Goal: Task Accomplishment & Management: Complete application form

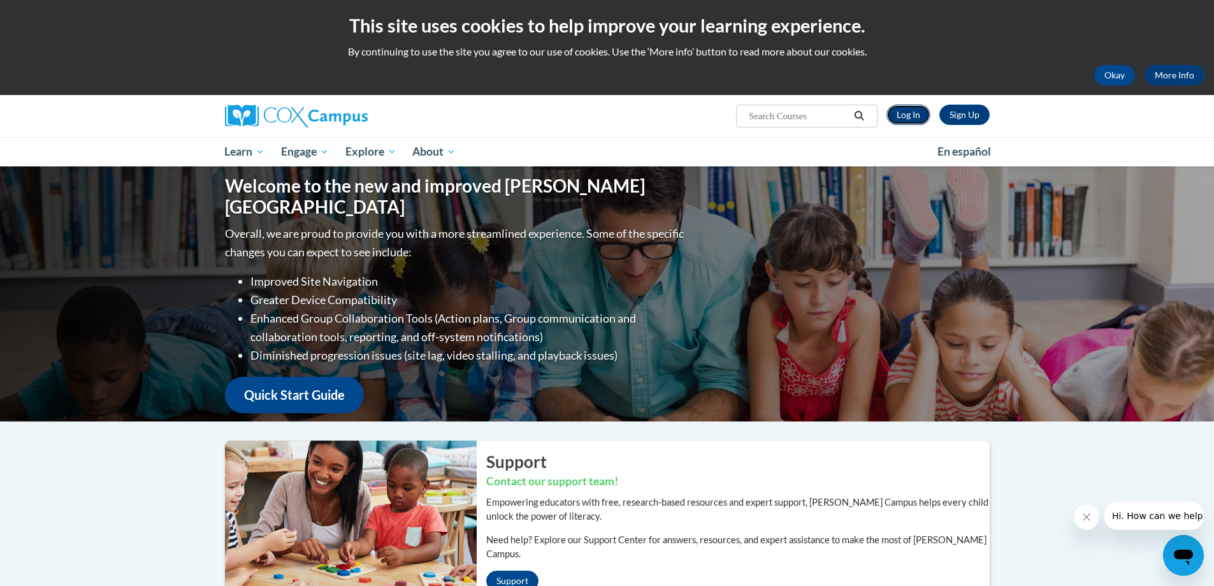
click at [895, 118] on link "Log In" at bounding box center [909, 115] width 44 height 20
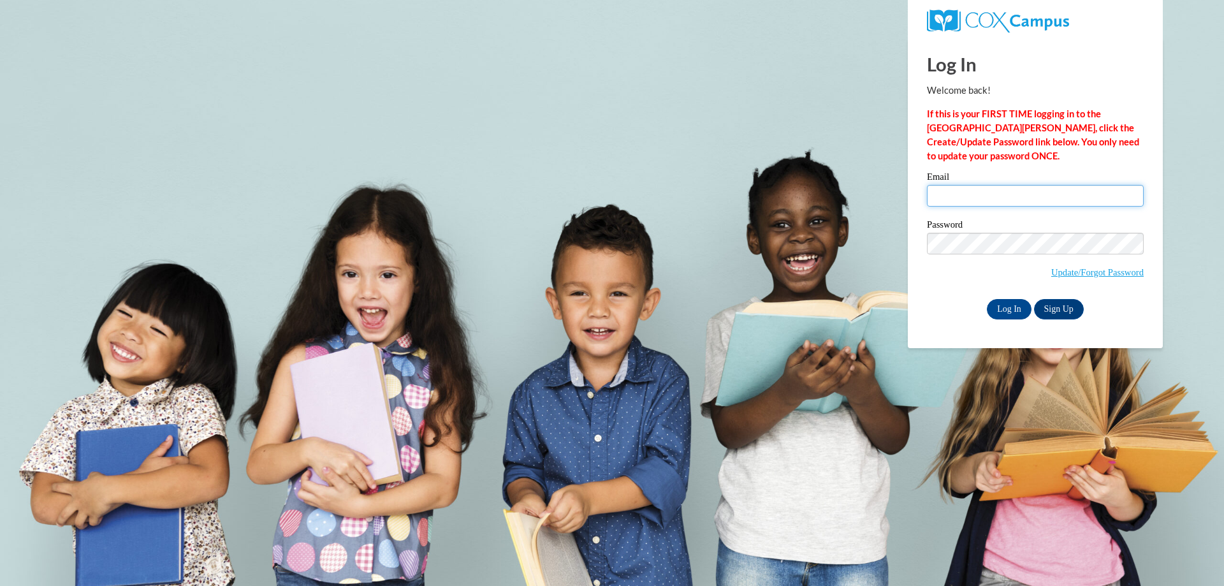
click at [1005, 190] on input "Email" at bounding box center [1035, 196] width 217 height 22
type input "[PERSON_NAME][EMAIL_ADDRESS][DOMAIN_NAME]"
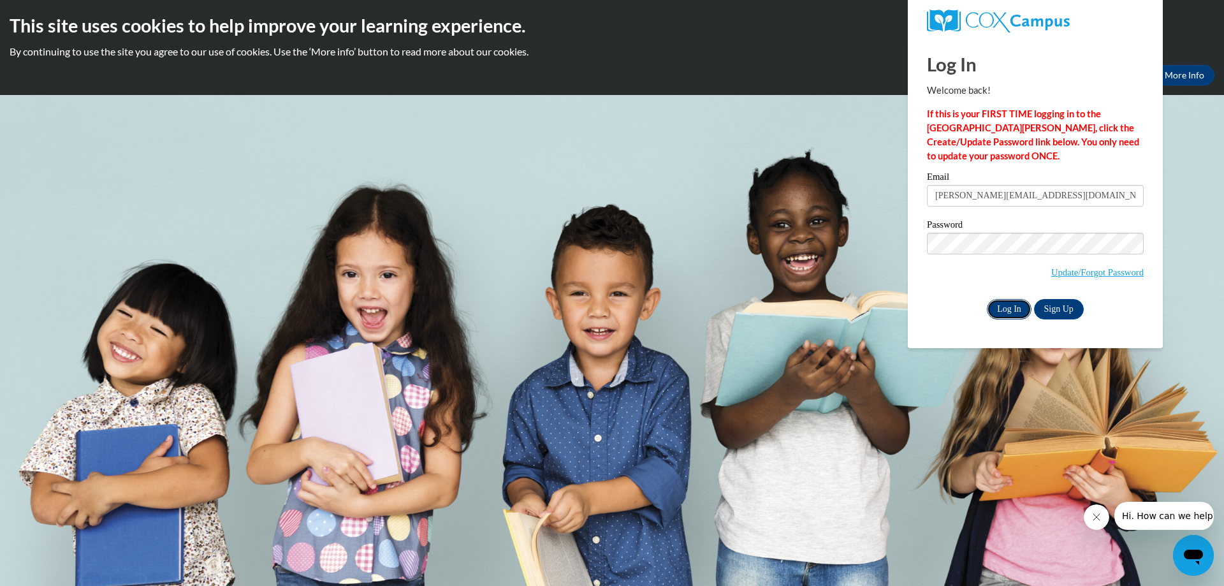
click at [1010, 309] on input "Log In" at bounding box center [1009, 309] width 45 height 20
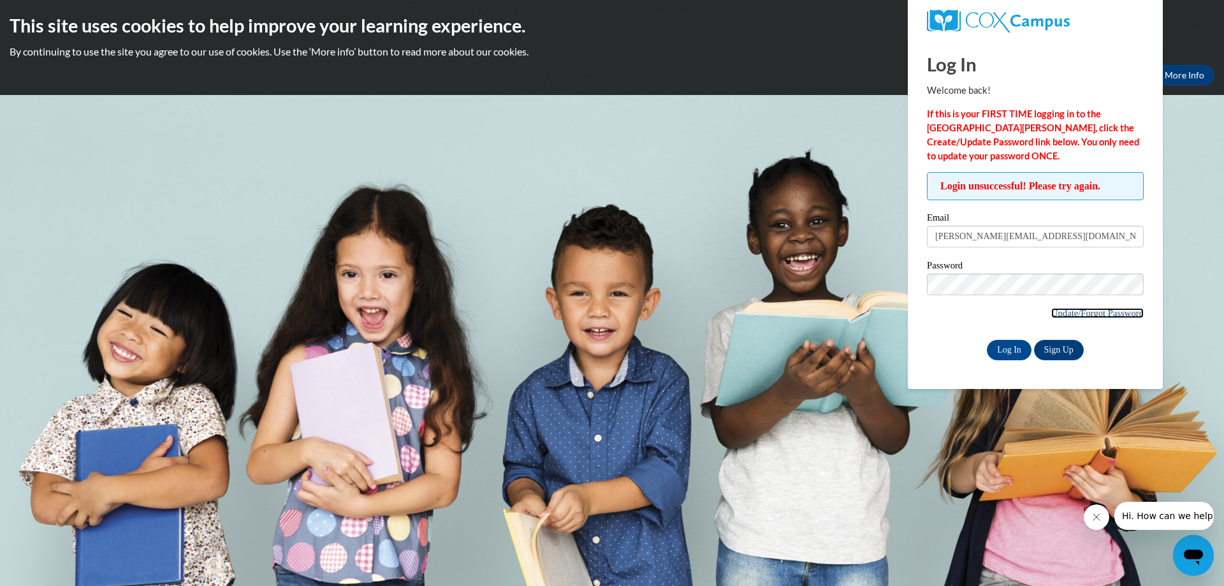
click at [1089, 317] on link "Update/Forgot Password" at bounding box center [1097, 313] width 92 height 10
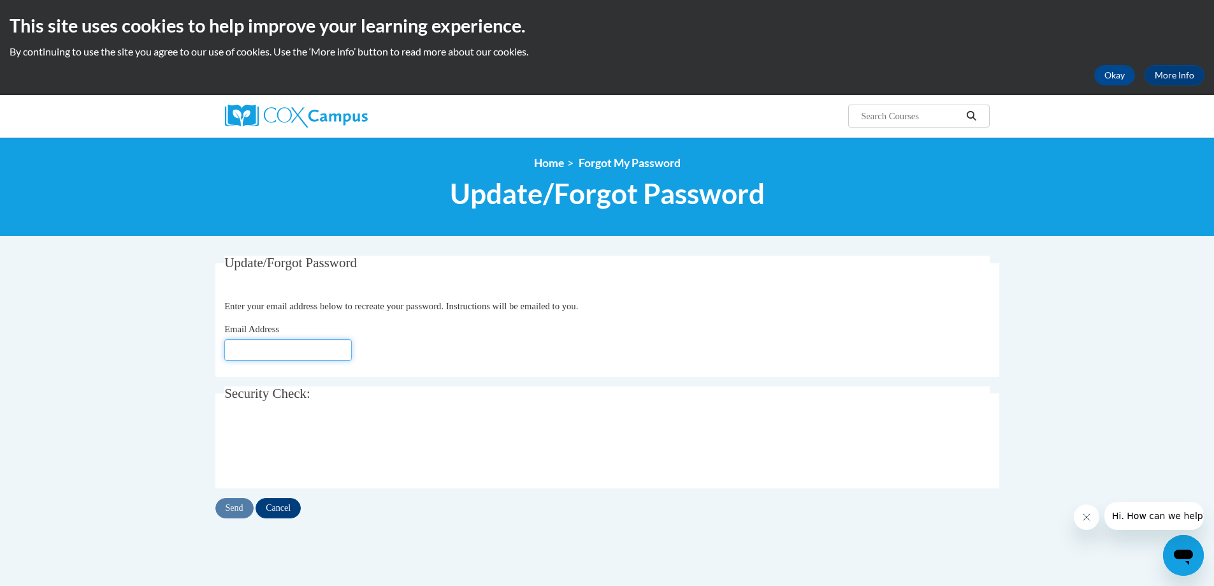
click at [319, 346] on input "Email Address" at bounding box center [287, 350] width 127 height 22
type input "[PERSON_NAME][EMAIL_ADDRESS][DOMAIN_NAME]"
click at [235, 507] on input "Send" at bounding box center [234, 508] width 38 height 20
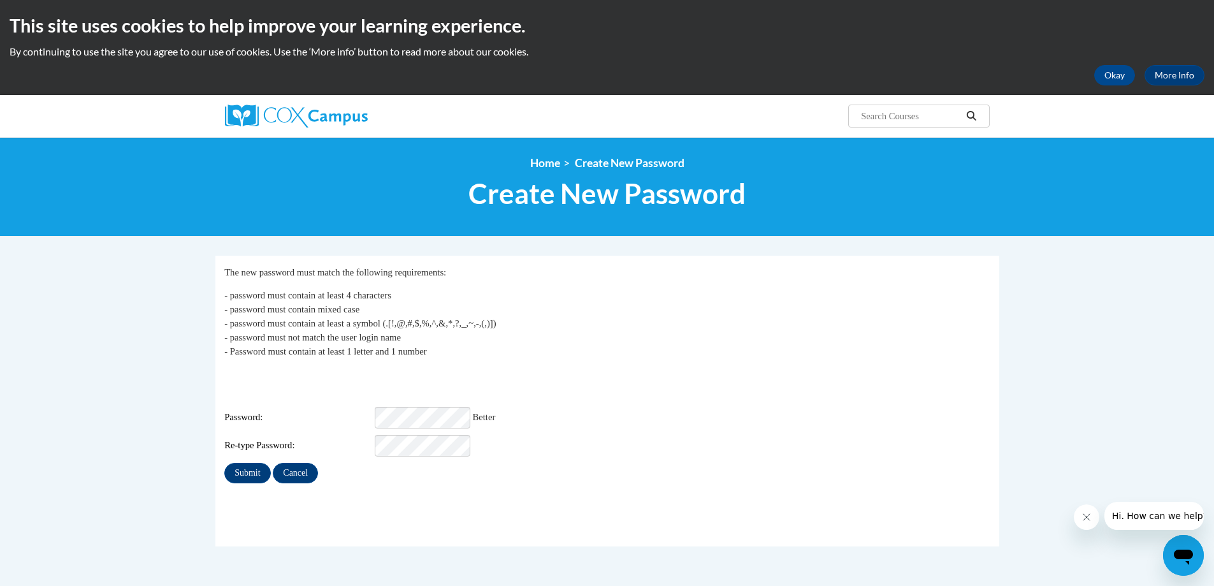
click at [586, 407] on div "Password: Better" at bounding box center [607, 418] width 766 height 22
click at [228, 463] on input "Submit" at bounding box center [247, 473] width 46 height 20
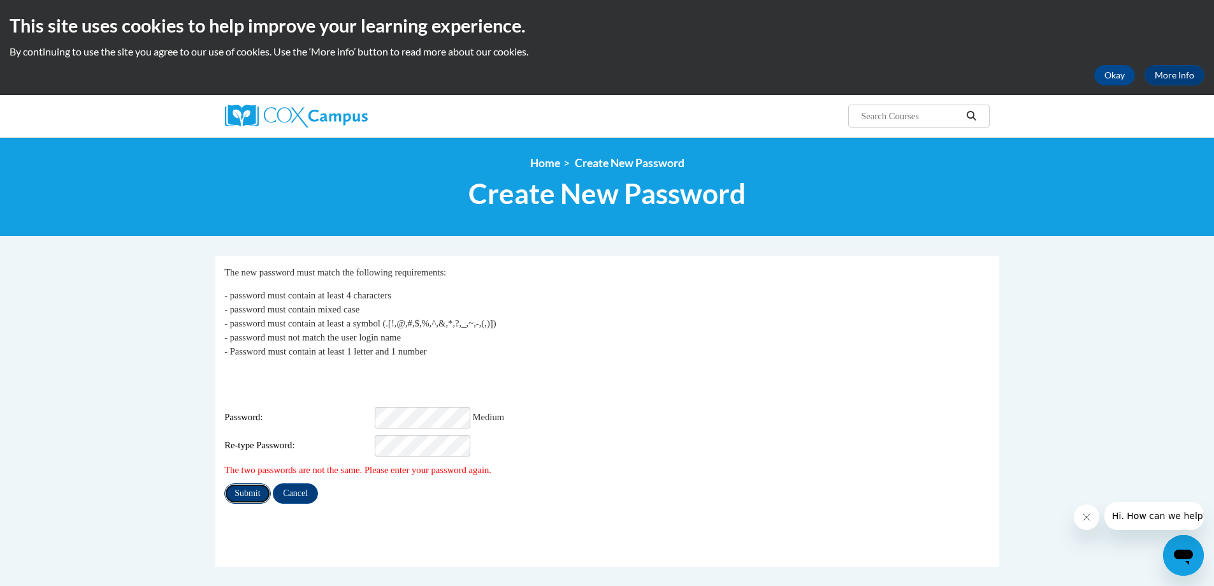
click at [254, 483] on input "Submit" at bounding box center [247, 493] width 46 height 20
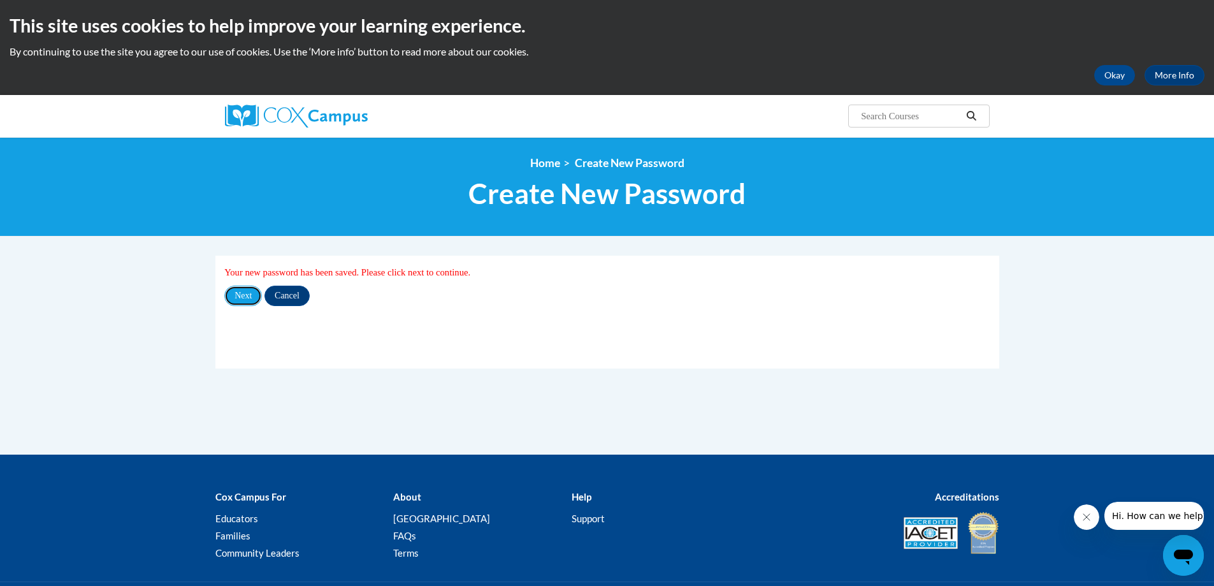
drag, startPoint x: 231, startPoint y: 293, endPoint x: 281, endPoint y: 316, distance: 55.1
click at [232, 293] on input "Next" at bounding box center [243, 296] width 38 height 20
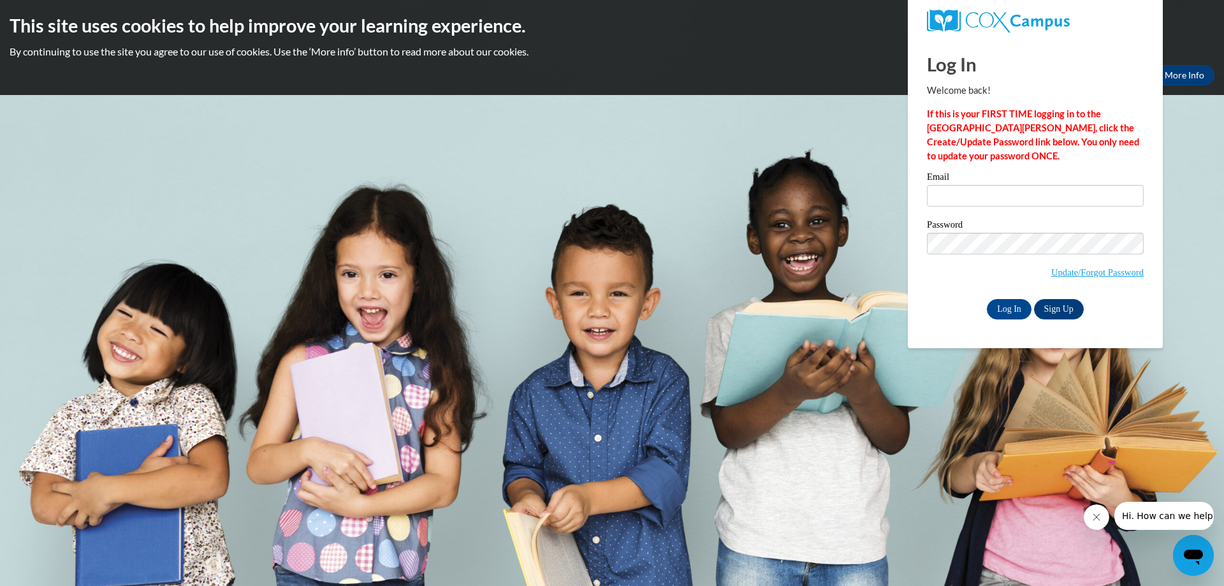
type input "marybeth@skanlibrary.org"
click at [690, 47] on p "By continuing to use the site you agree to our use of cookies. Use the ‘More in…" at bounding box center [612, 52] width 1205 height 14
click at [1016, 312] on input "Log In" at bounding box center [1009, 309] width 45 height 20
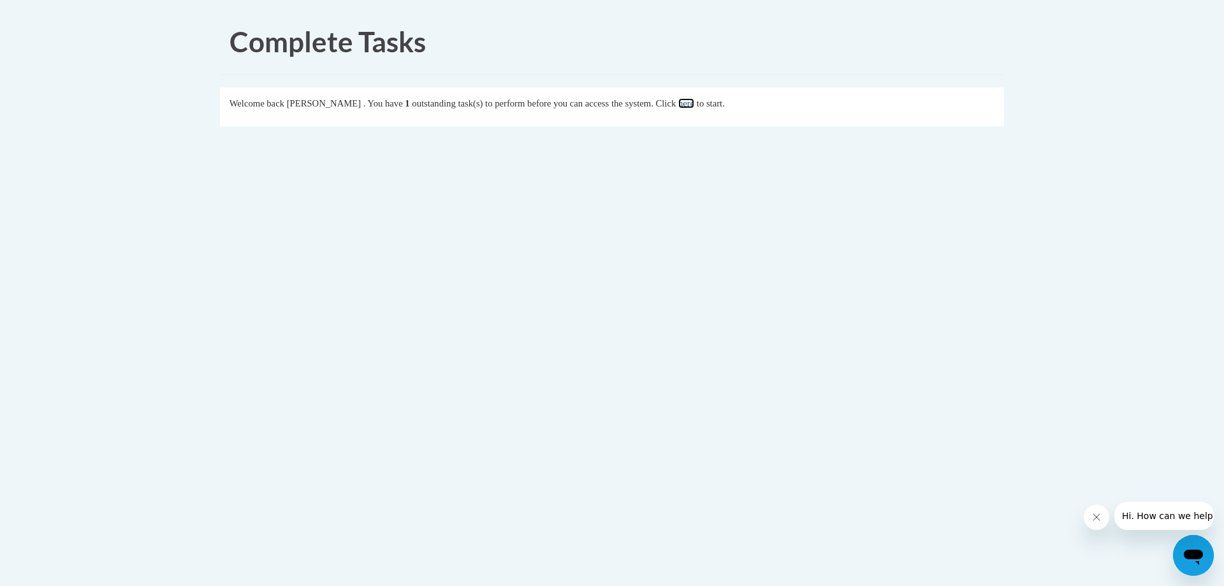
click at [694, 101] on link "here" at bounding box center [686, 103] width 16 height 10
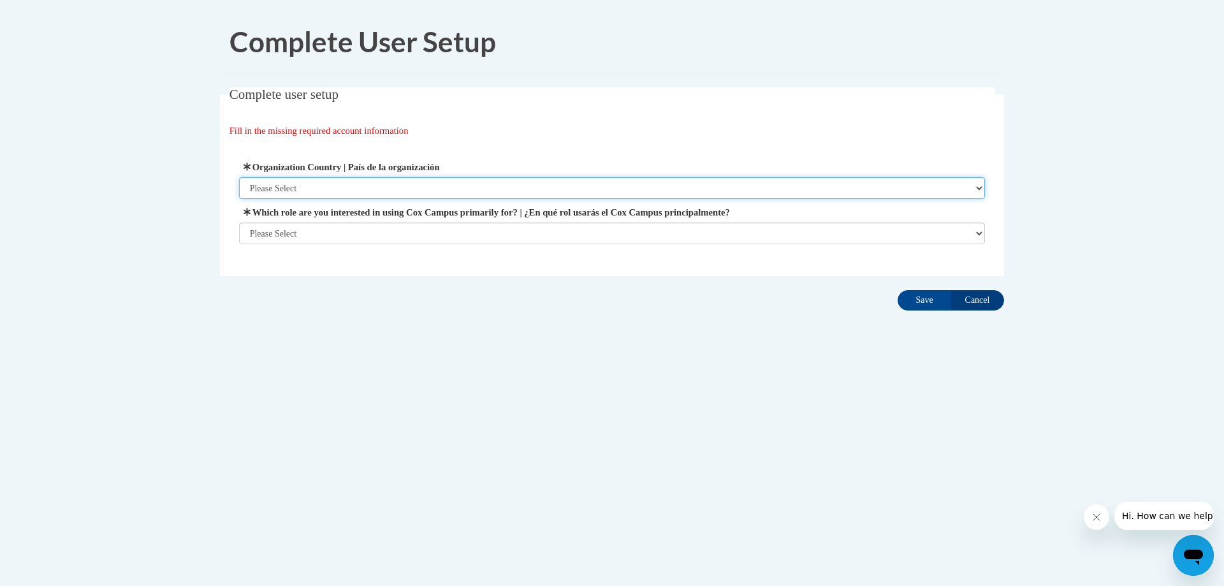
click at [363, 186] on select "Please Select United States | Estados Unidos Outside of the United States | Fue…" at bounding box center [612, 188] width 746 height 22
select select "ad49bcad-a171-4b2e-b99c-48b446064914"
click at [239, 177] on select "Please Select United States | Estados Unidos Outside of the United States | Fue…" at bounding box center [612, 188] width 746 height 22
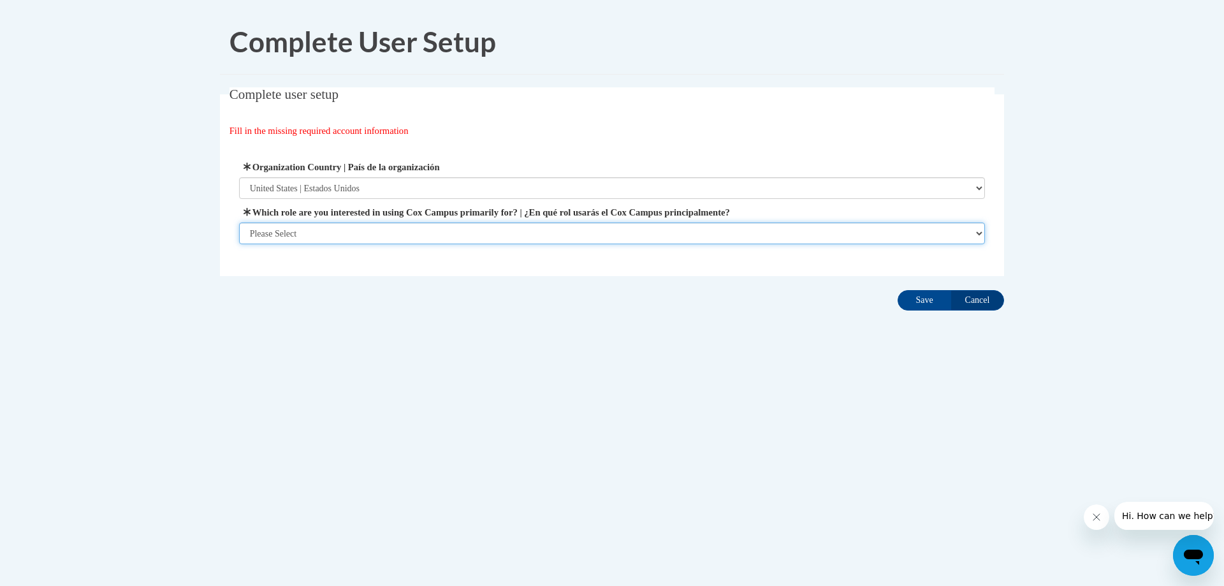
click at [356, 225] on select "Please Select College/University | Colegio/Universidad Community/Nonprofit Part…" at bounding box center [612, 233] width 746 height 22
click at [239, 244] on select "Please Select College/University | Colegio/Universidad Community/Nonprofit Part…" at bounding box center [612, 233] width 746 height 22
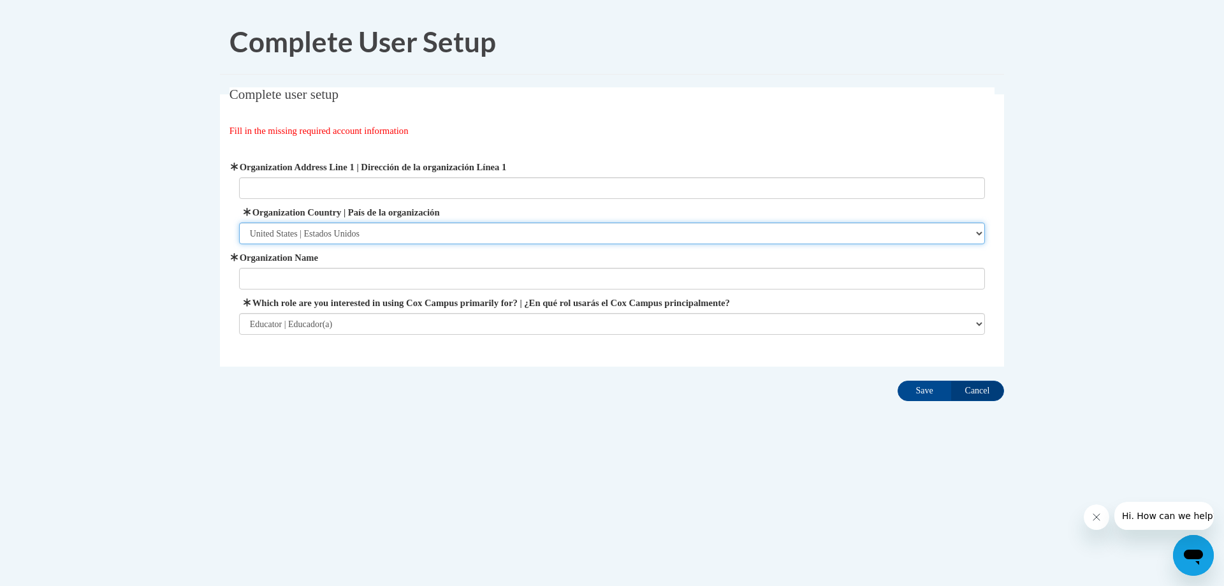
click at [432, 237] on select "Please Select United States | Estados Unidos Outside of the United States | Fue…" at bounding box center [612, 233] width 746 height 22
click at [239, 222] on select "Please Select United States | Estados Unidos Outside of the United States | Fue…" at bounding box center [612, 233] width 746 height 22
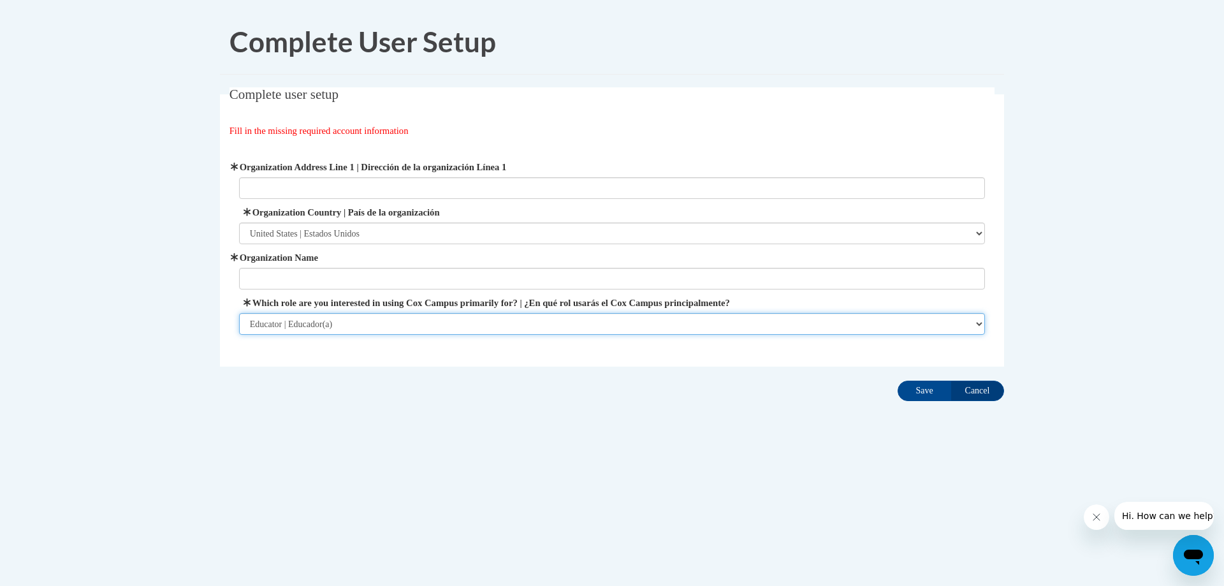
click at [342, 326] on select "Please Select College/University | Colegio/Universidad Community/Nonprofit Part…" at bounding box center [612, 324] width 746 height 22
select select "3271ce3a-a928-4b91-bcec-7d68f79f4f34"
click at [239, 313] on select "Please Select College/University | Colegio/Universidad Community/Nonprofit Part…" at bounding box center [612, 324] width 746 height 22
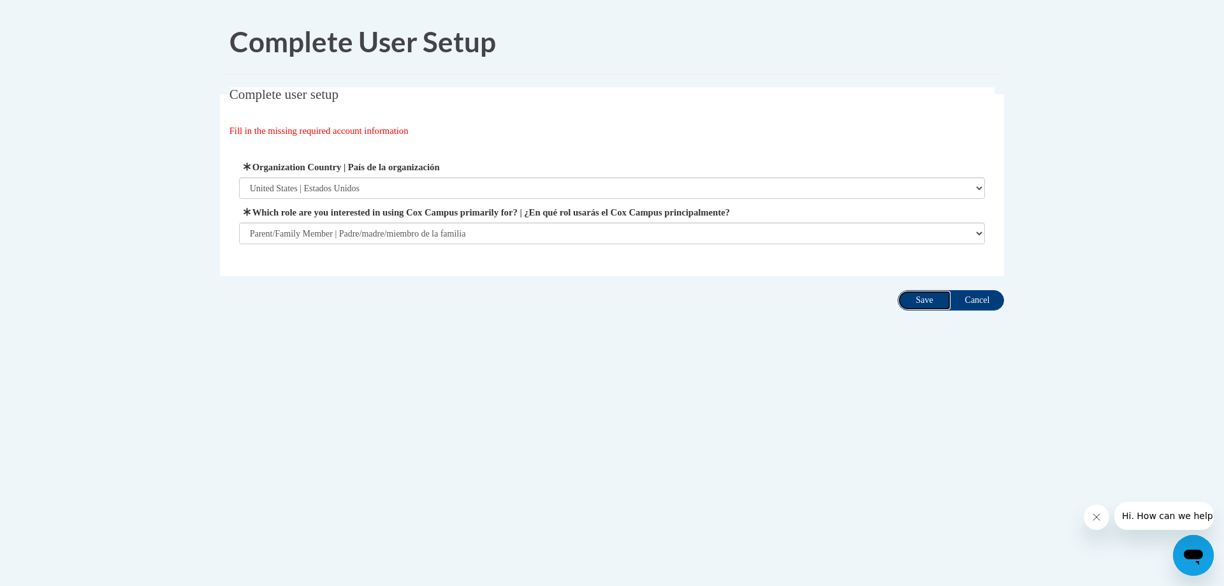
click at [941, 295] on input "Save" at bounding box center [925, 300] width 54 height 20
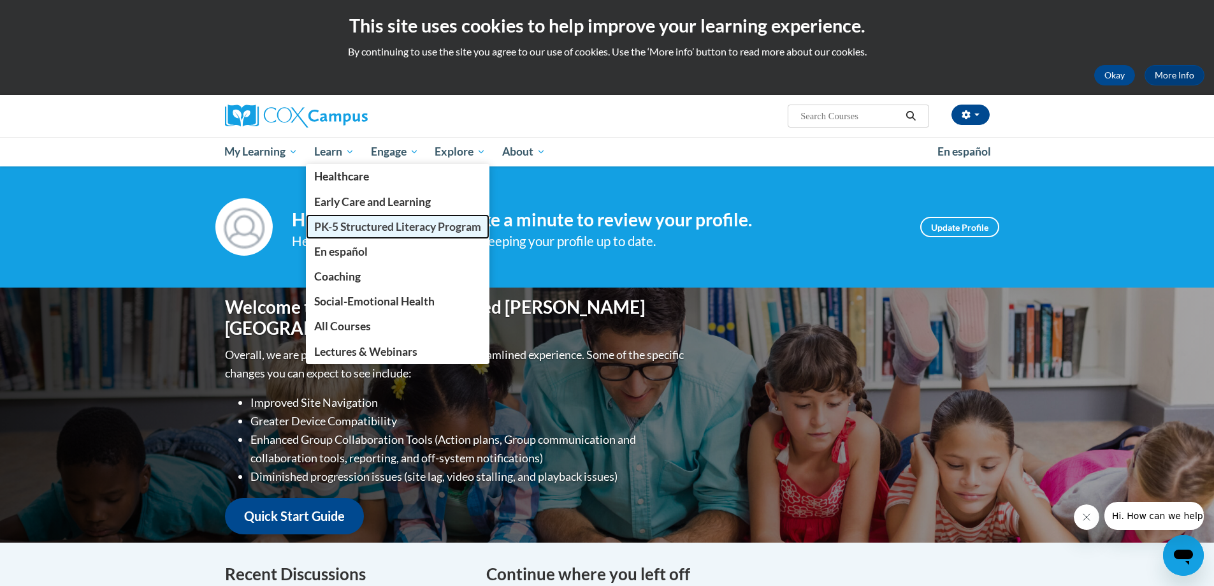
click at [371, 226] on span "PK-5 Structured Literacy Program" at bounding box center [397, 226] width 167 height 13
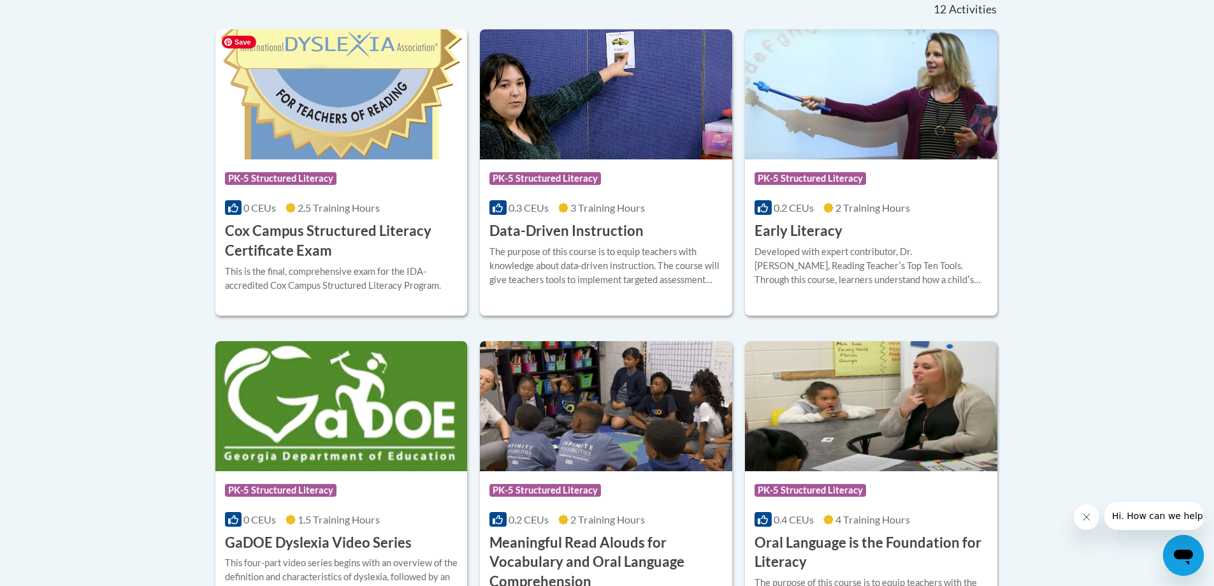
scroll to position [574, 0]
